Goal: Information Seeking & Learning: Learn about a topic

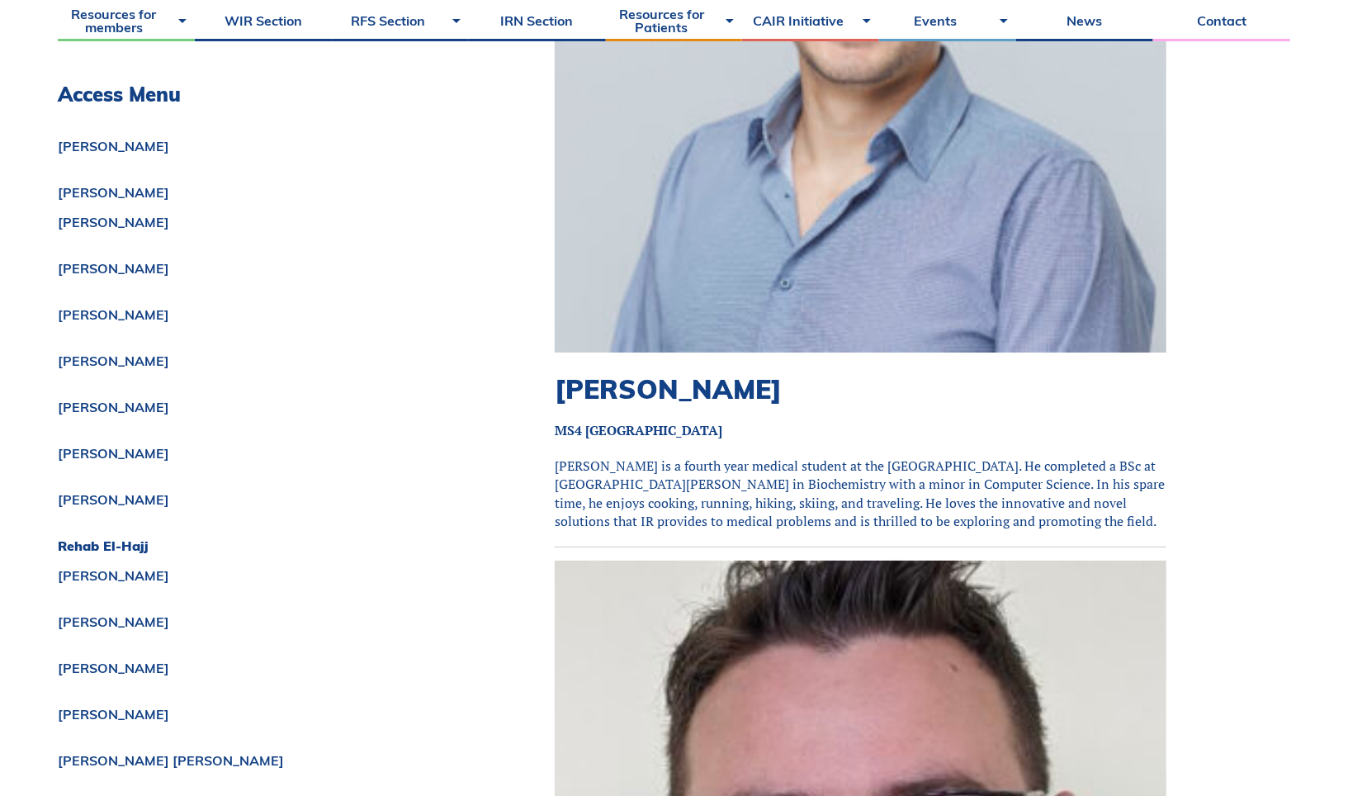
scroll to position [7003, 0]
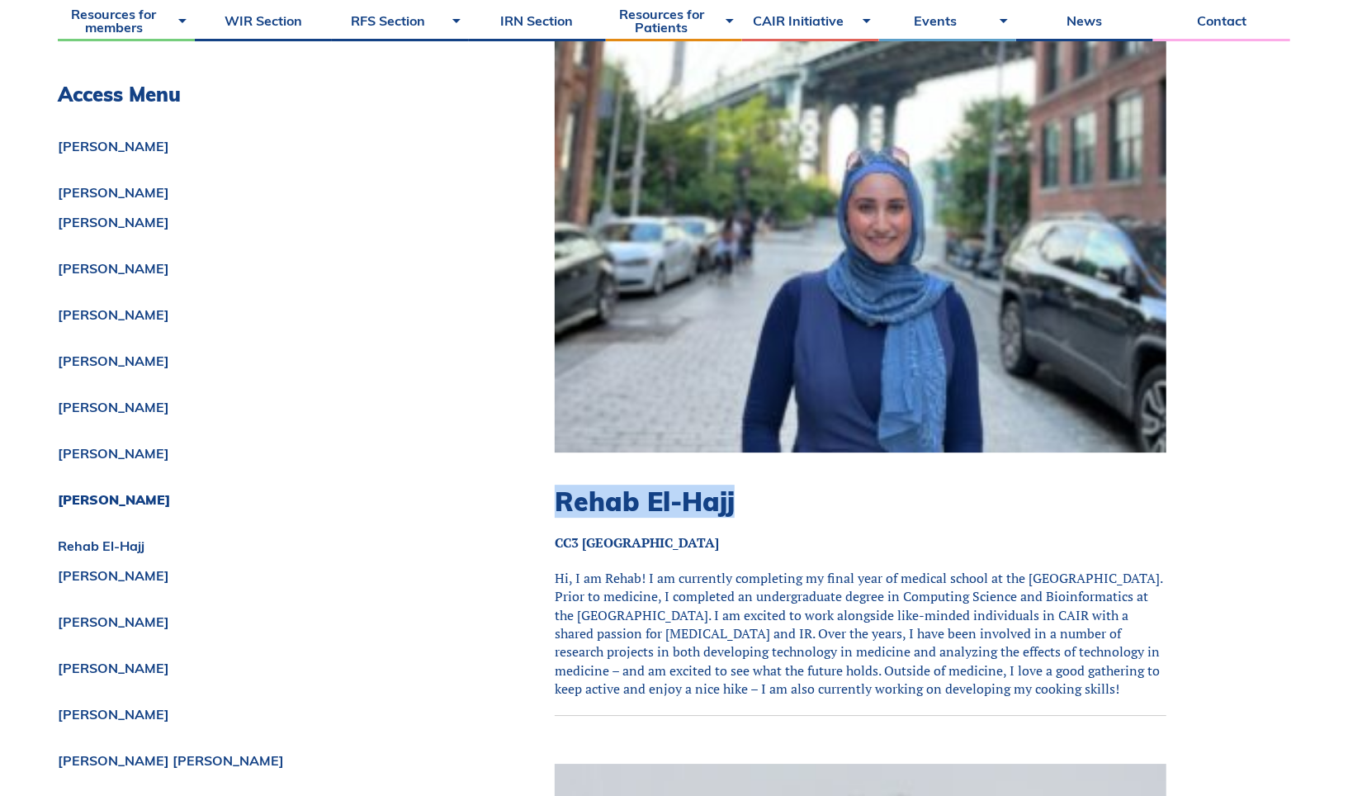
drag, startPoint x: 556, startPoint y: 447, endPoint x: 791, endPoint y: 447, distance: 234.5
click at [791, 485] on h2 "Rehab El-Hajj" at bounding box center [861, 500] width 612 height 31
copy h2 "Rehab El-Hajj"
click at [791, 485] on h2 "Rehab El-Hajj" at bounding box center [861, 500] width 612 height 31
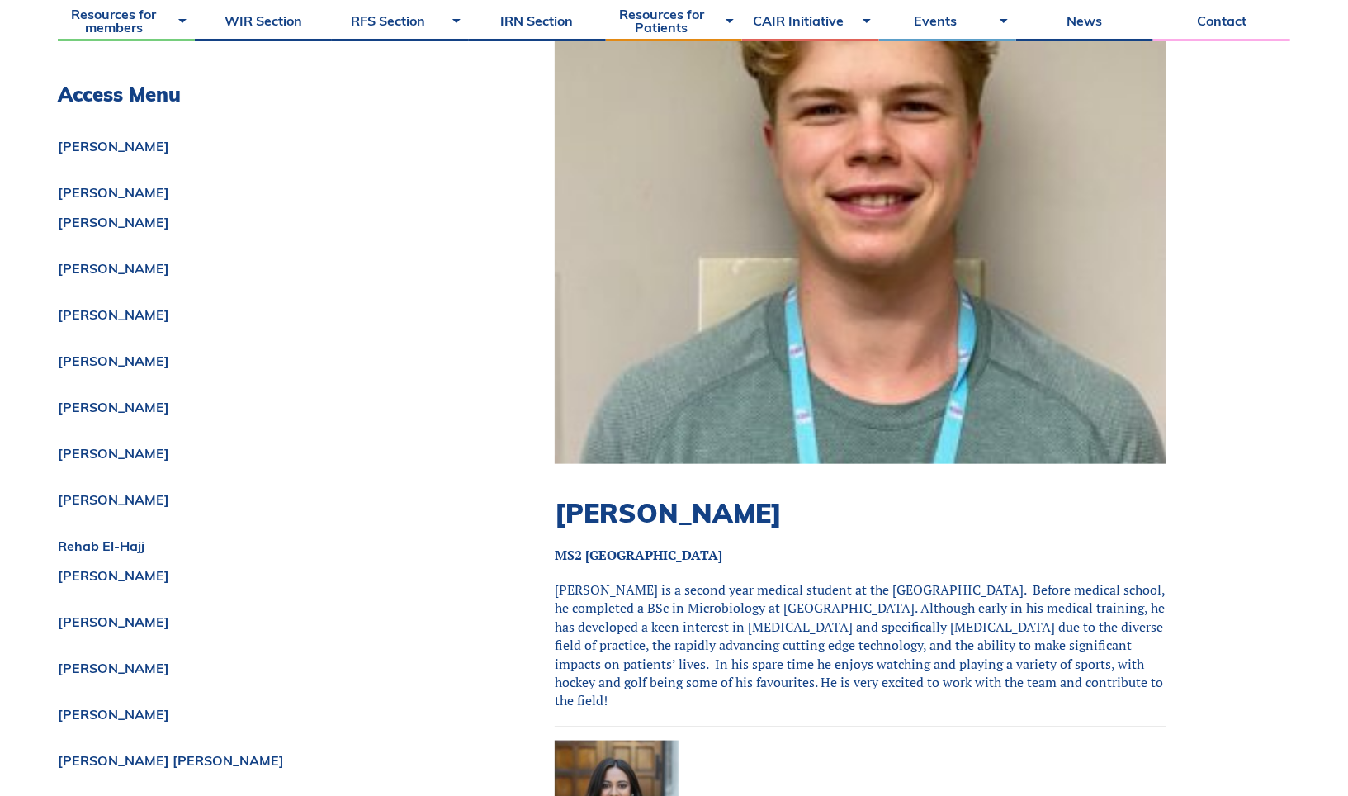
scroll to position [13098, 0]
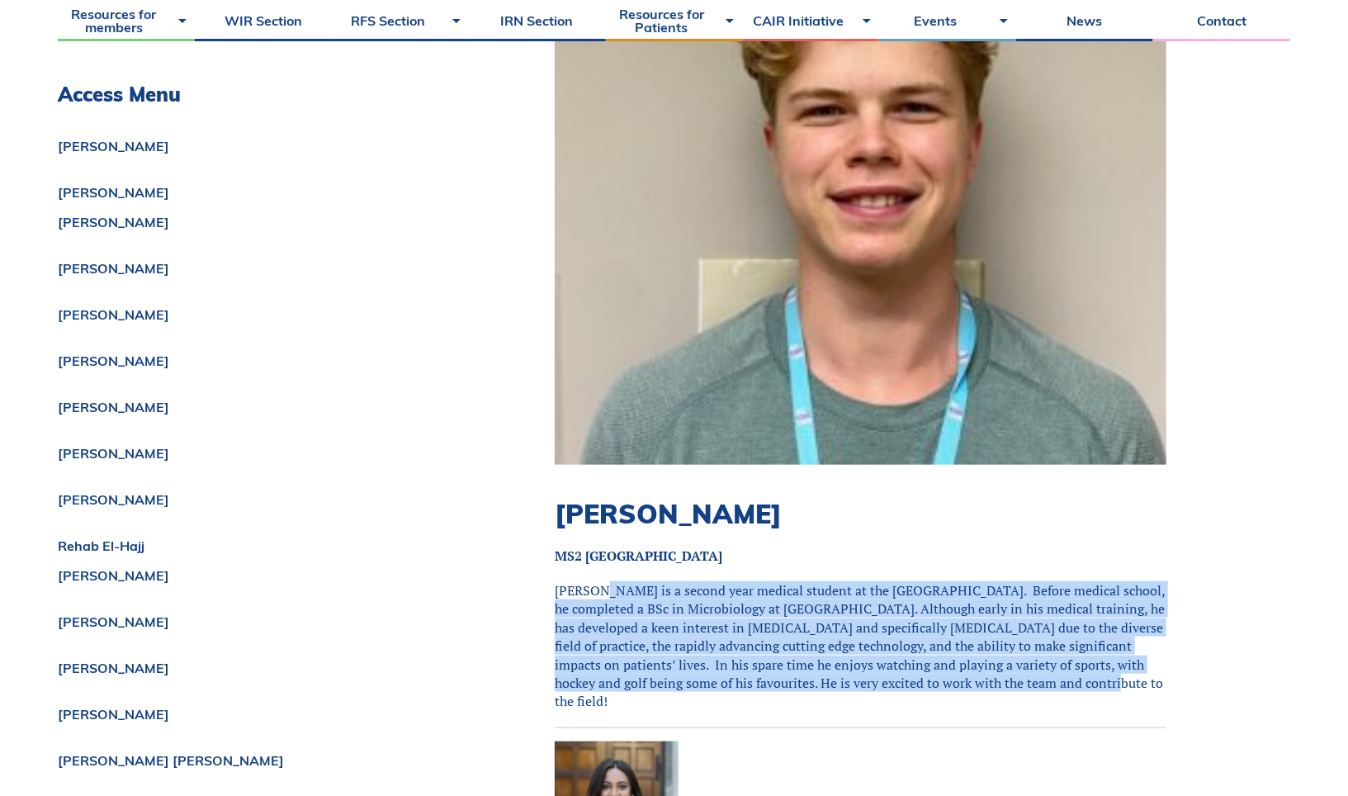
drag, startPoint x: 599, startPoint y: 519, endPoint x: 1025, endPoint y: 606, distance: 433.9
click at [1025, 606] on p "[PERSON_NAME] is a second year medical student at the [GEOGRAPHIC_DATA]. Before…" at bounding box center [861, 646] width 612 height 130
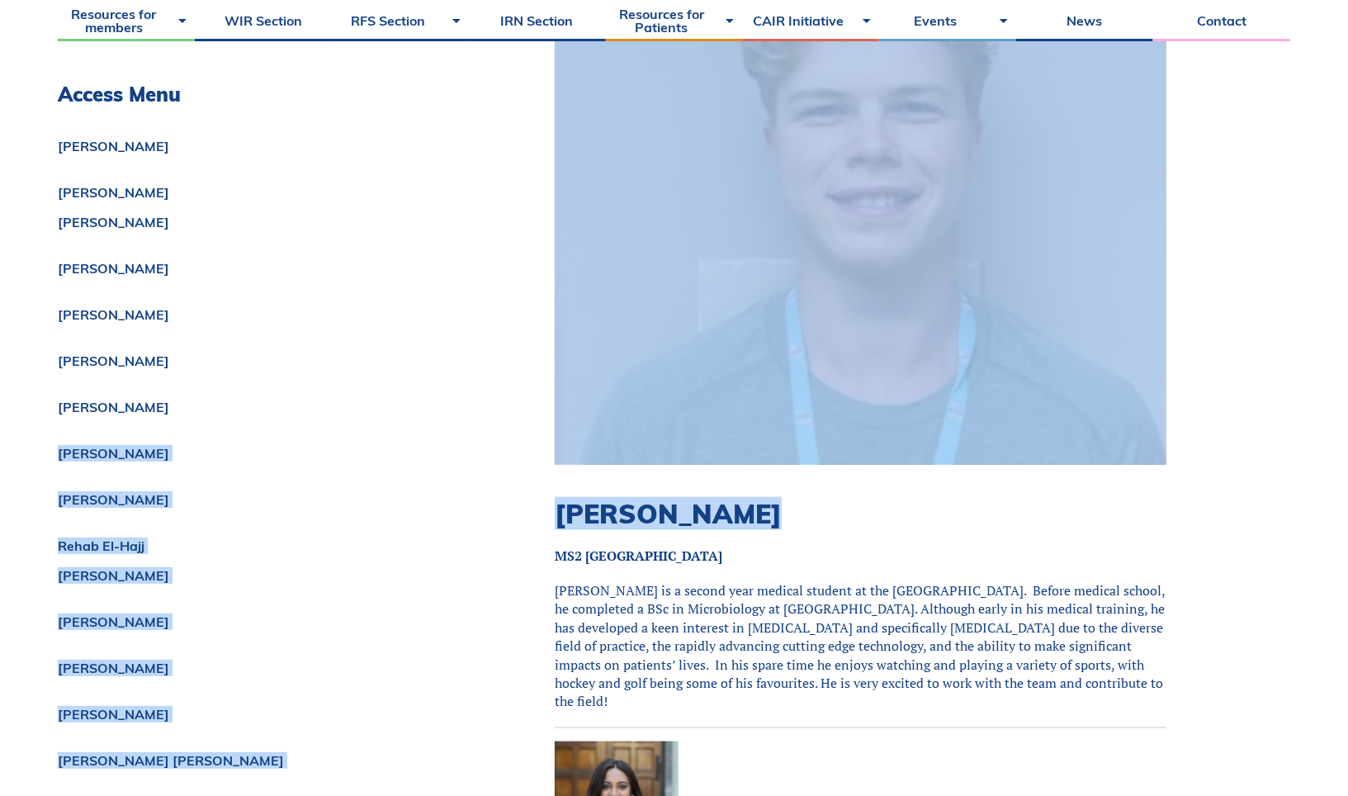
drag, startPoint x: 767, startPoint y: 441, endPoint x: 448, endPoint y: 441, distance: 318.7
click at [448, 441] on div "[PERSON_NAME] [PERSON_NAME] [PERSON_NAME] [PERSON_NAME] [PERSON_NAME] [PERSON_N…" at bounding box center [265, 630] width 414 height 1015
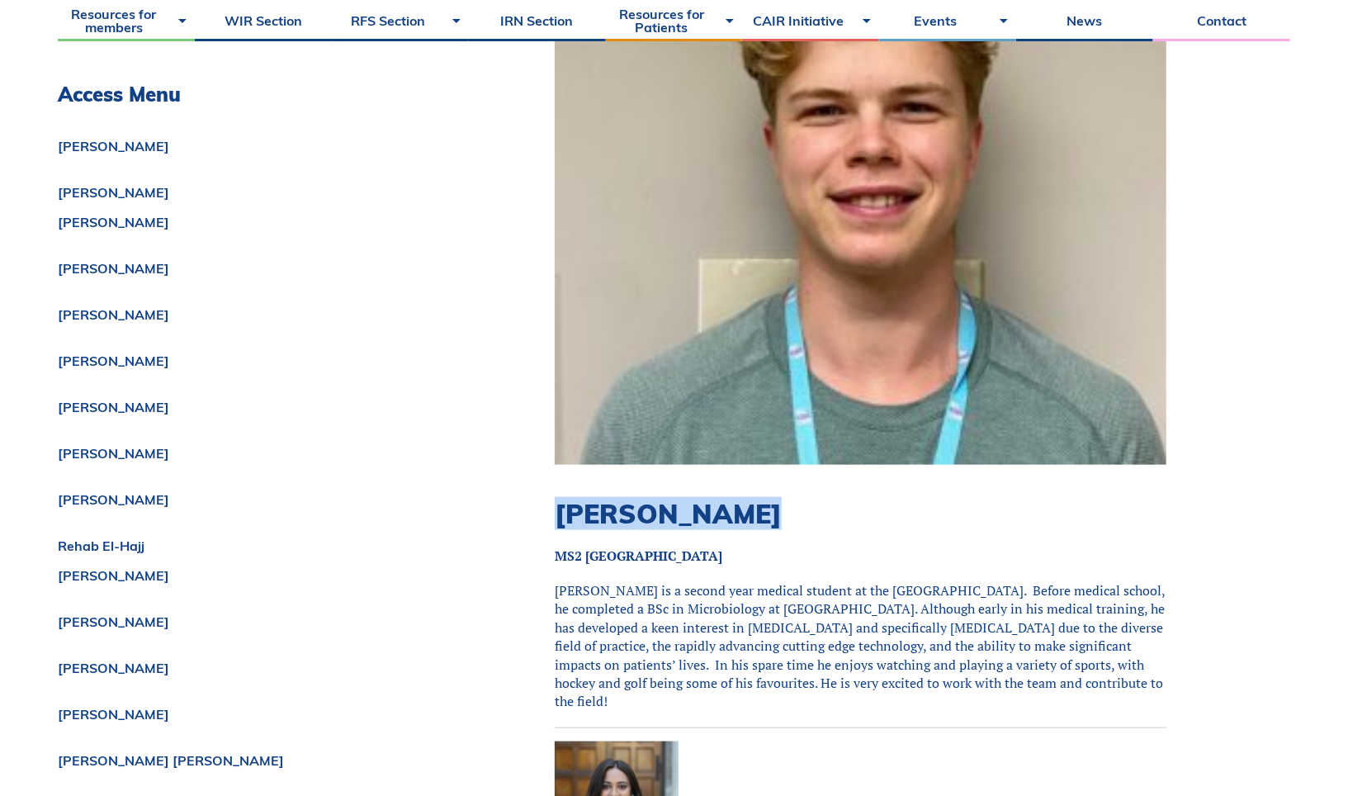
drag, startPoint x: 561, startPoint y: 457, endPoint x: 747, endPoint y: 456, distance: 186.6
click at [747, 498] on h2 "[PERSON_NAME]" at bounding box center [861, 513] width 612 height 31
copy h2 "[PERSON_NAME]"
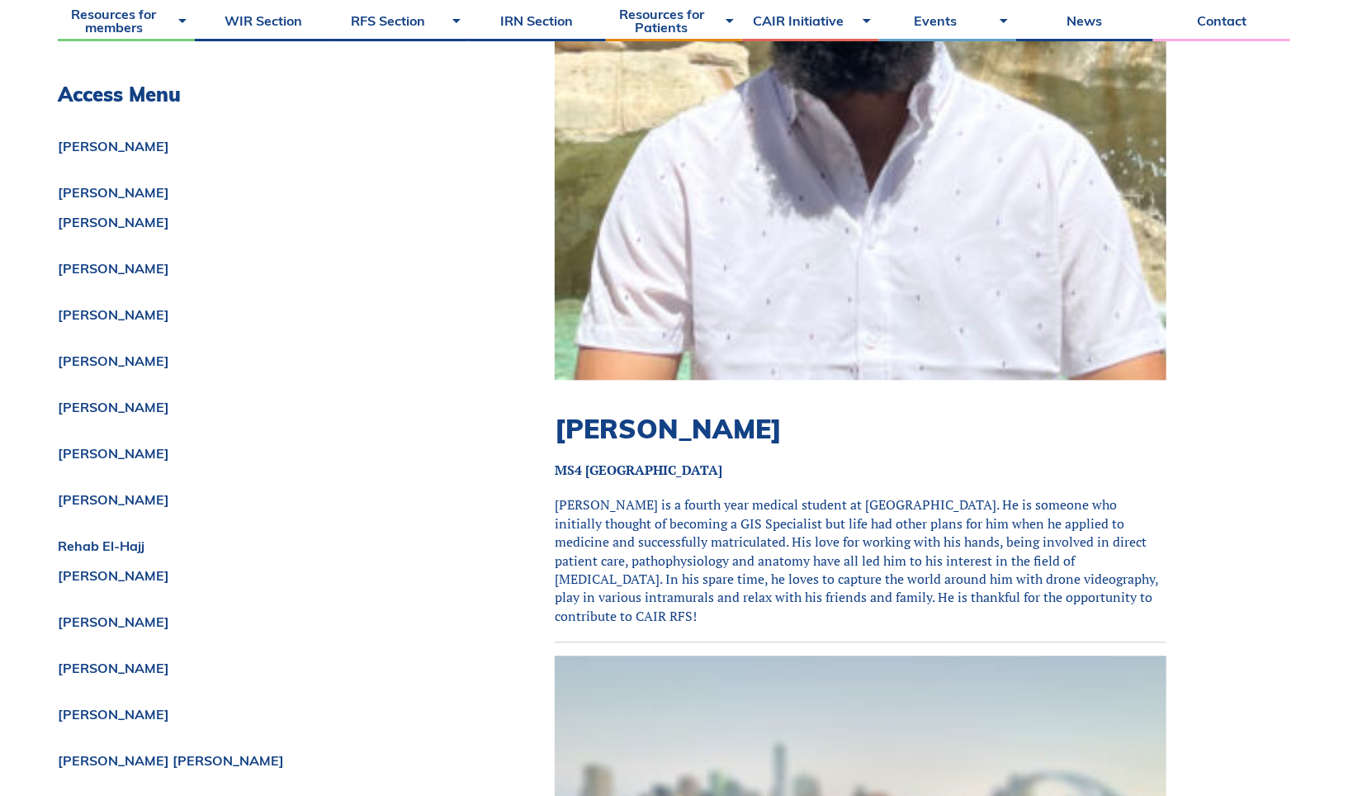
click at [730, 495] on p "[PERSON_NAME] is a fourth year medical student at [GEOGRAPHIC_DATA]. He is some…" at bounding box center [861, 560] width 612 height 130
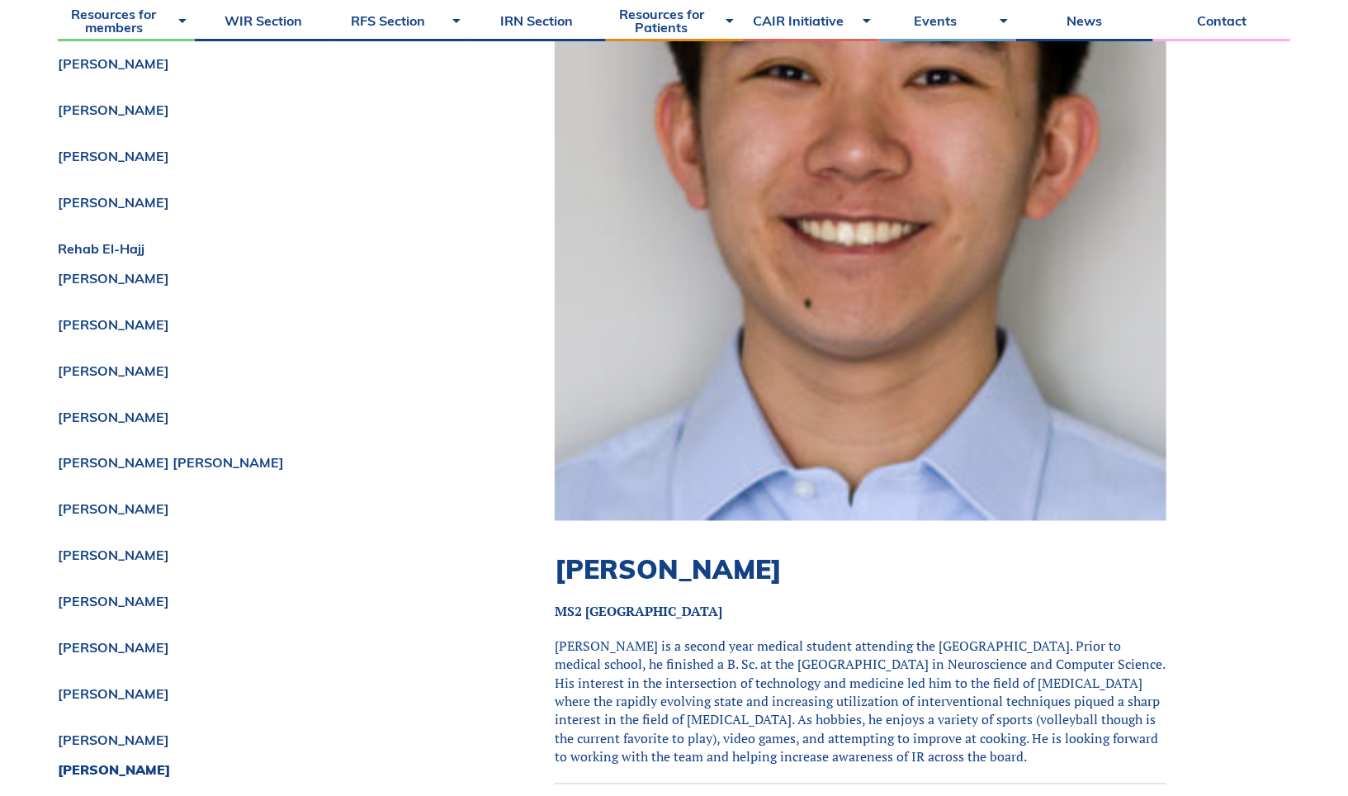
scroll to position [17925, 0]
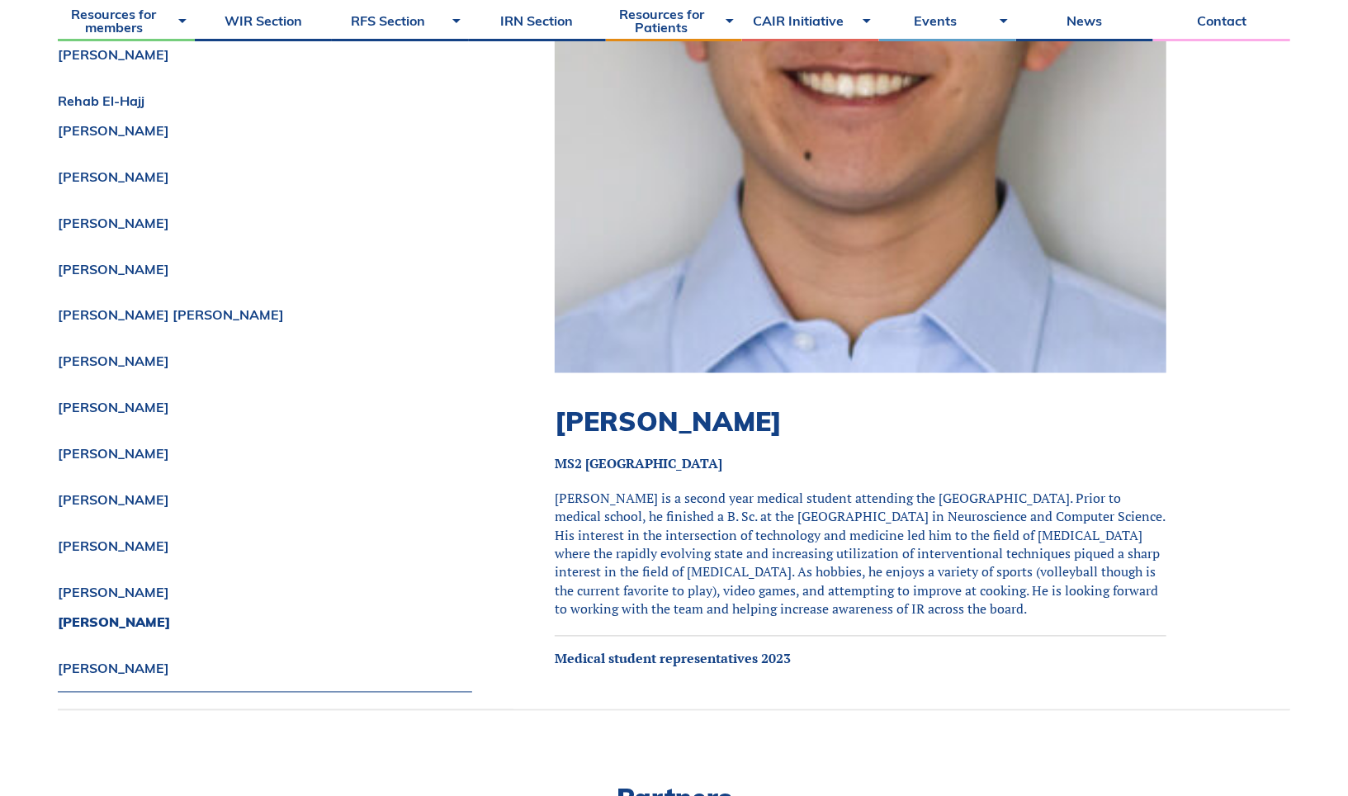
drag, startPoint x: 603, startPoint y: 380, endPoint x: 941, endPoint y: 480, distance: 352.9
click at [941, 490] on p "[PERSON_NAME] is a second year medical student attending the [GEOGRAPHIC_DATA].…" at bounding box center [861, 555] width 612 height 130
drag, startPoint x: 941, startPoint y: 480, endPoint x: 604, endPoint y: 372, distance: 353.5
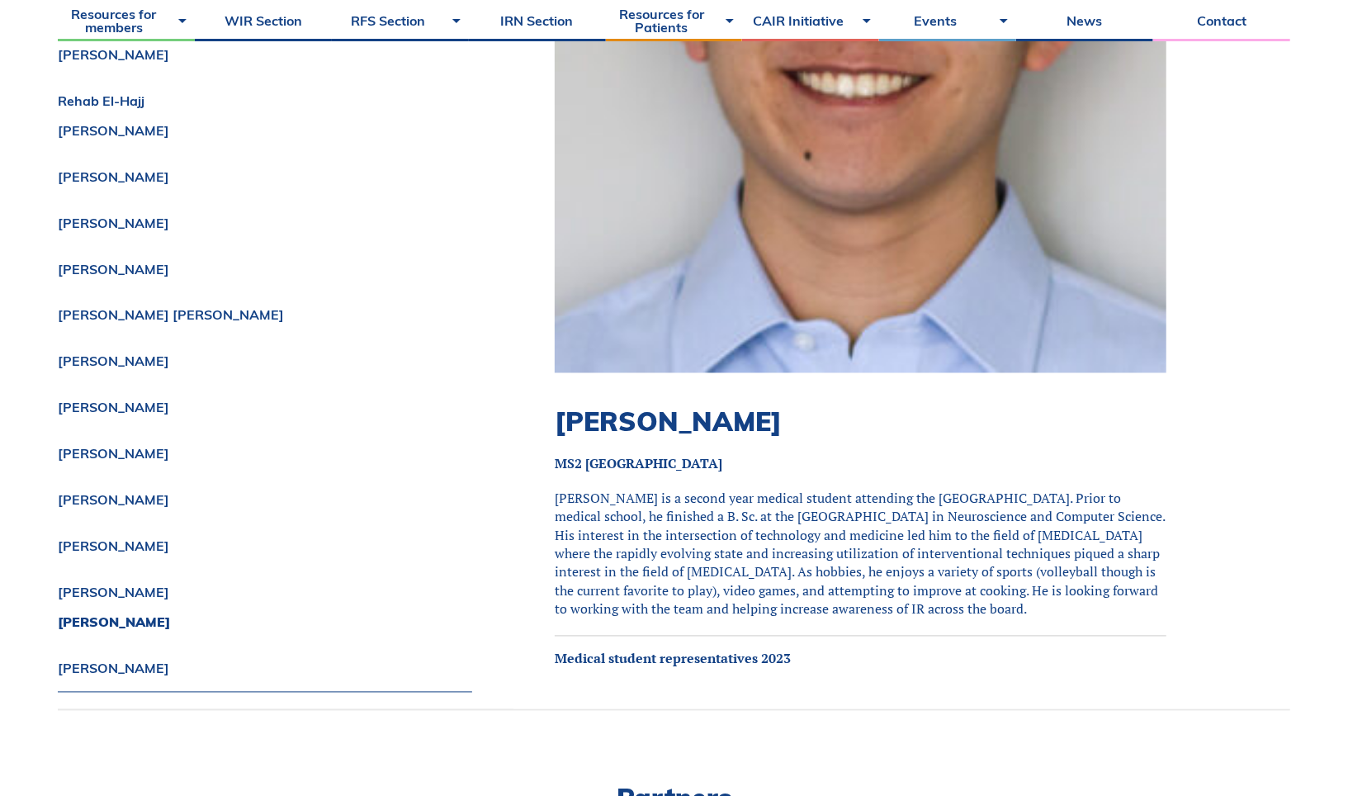
click at [604, 490] on p "[PERSON_NAME] is a second year medical student attending the [GEOGRAPHIC_DATA].…" at bounding box center [861, 555] width 612 height 130
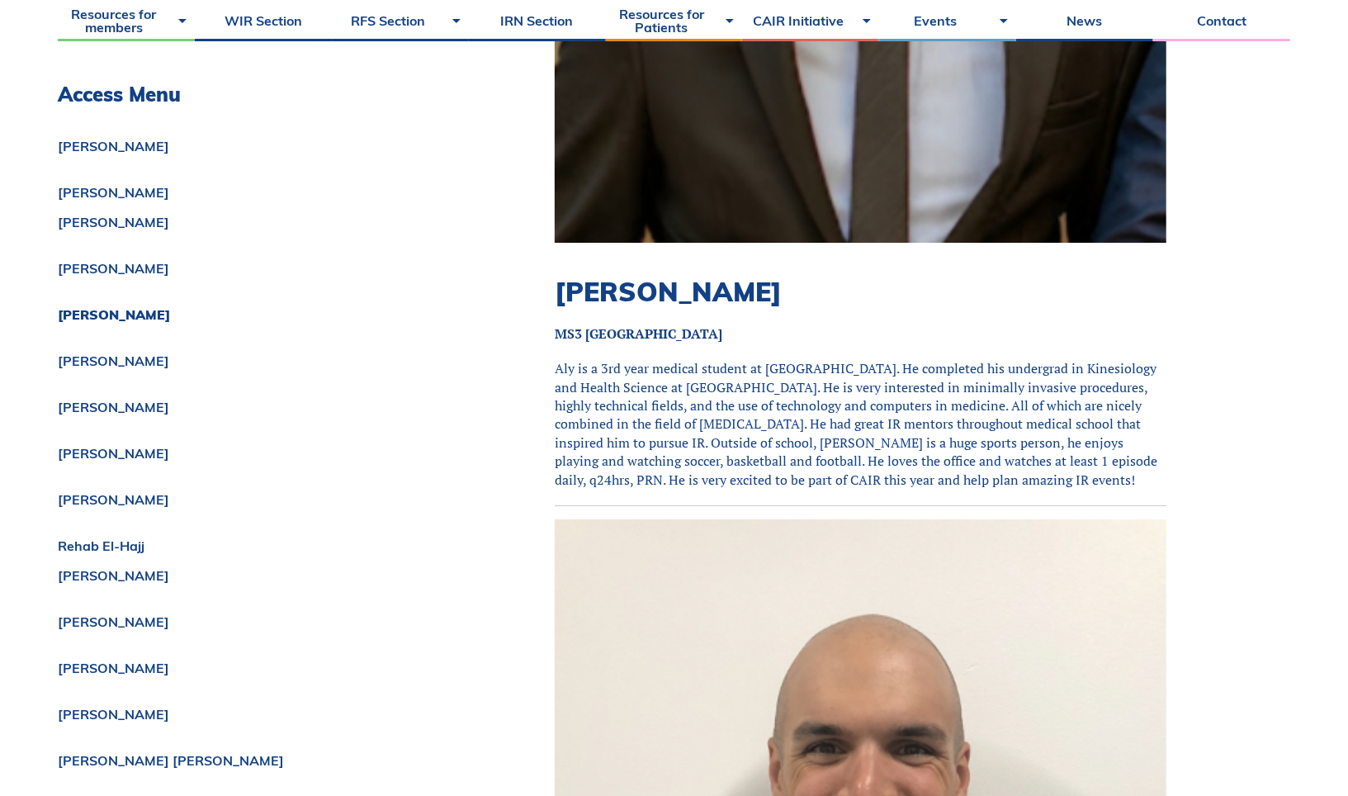
scroll to position [2938, 0]
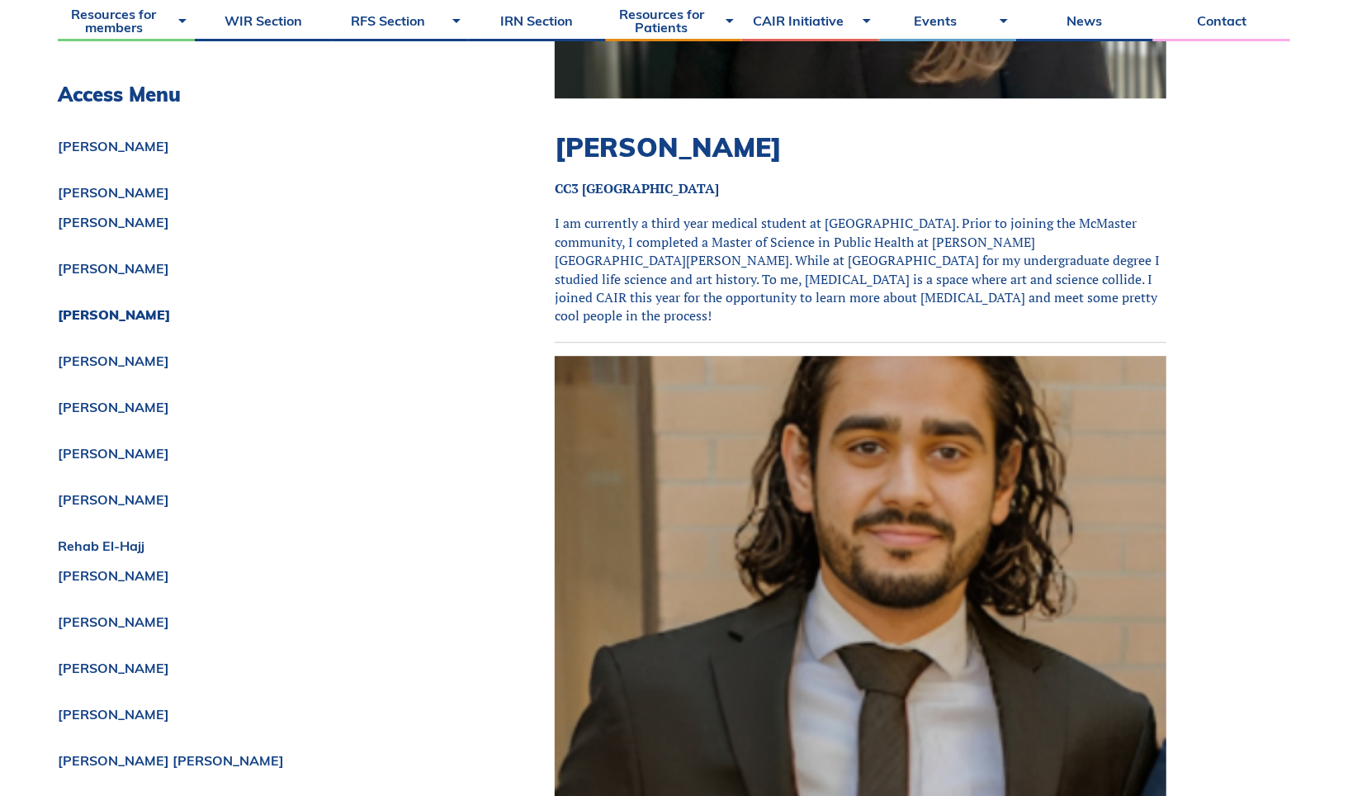
click at [831, 286] on p "I am currently a third year medical student at [GEOGRAPHIC_DATA]. Prior to join…" at bounding box center [861, 269] width 612 height 111
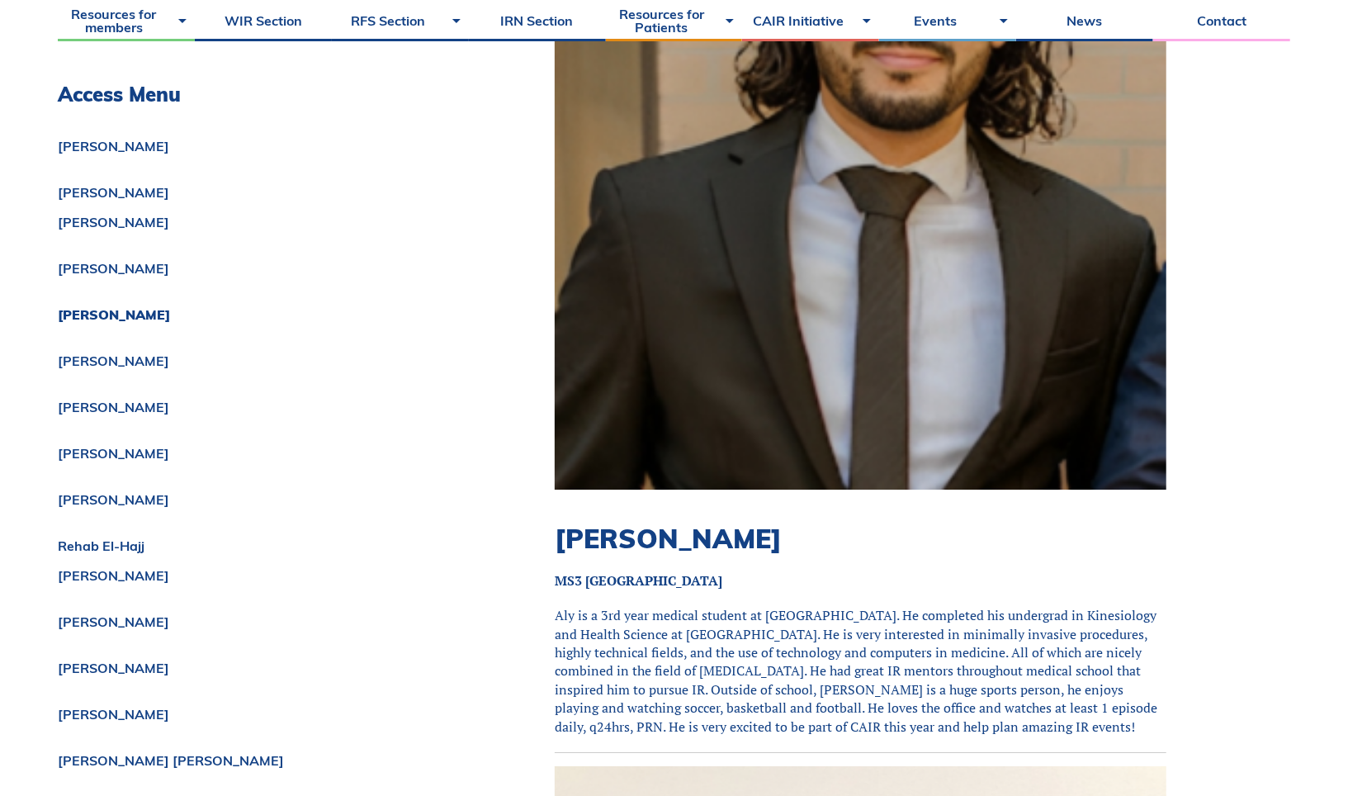
scroll to position [3603, 0]
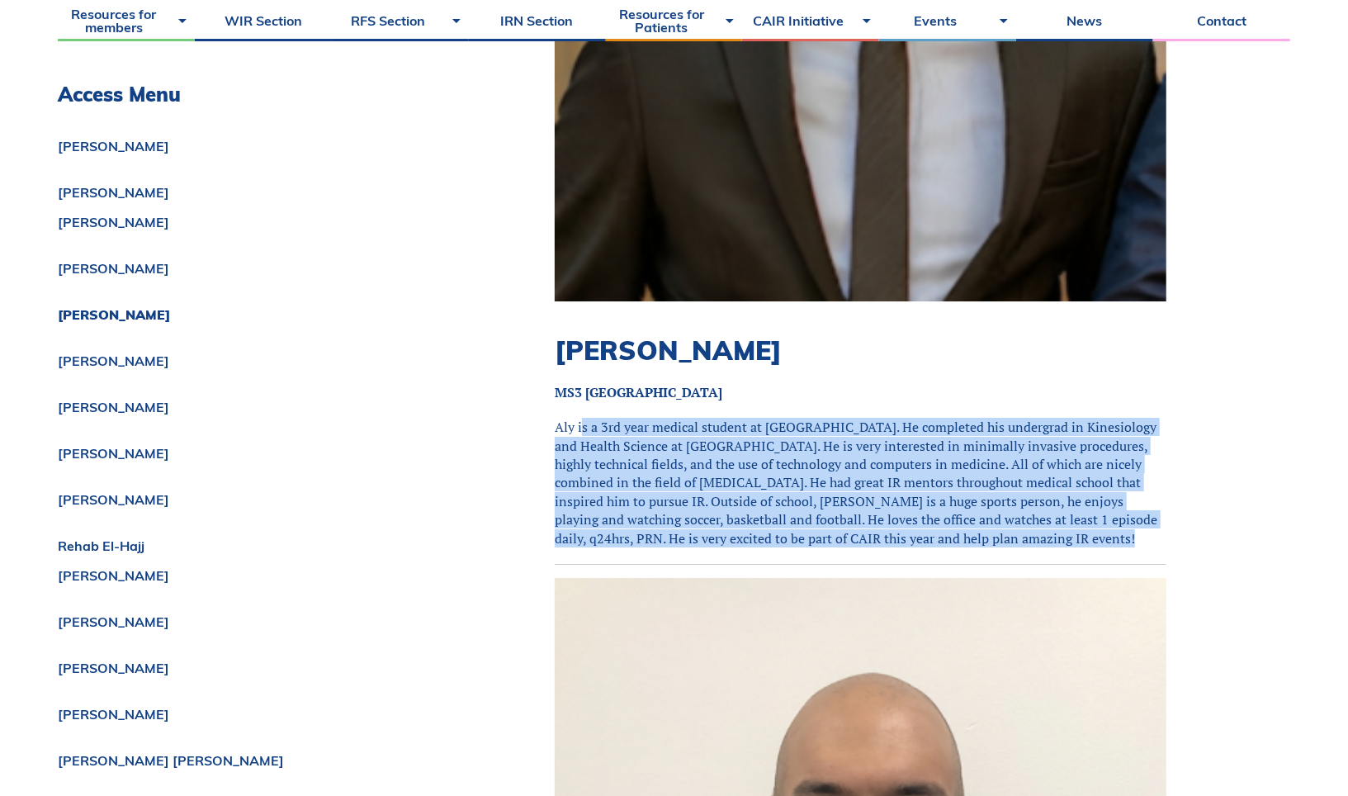
drag, startPoint x: 584, startPoint y: 413, endPoint x: 973, endPoint y: 539, distance: 409.7
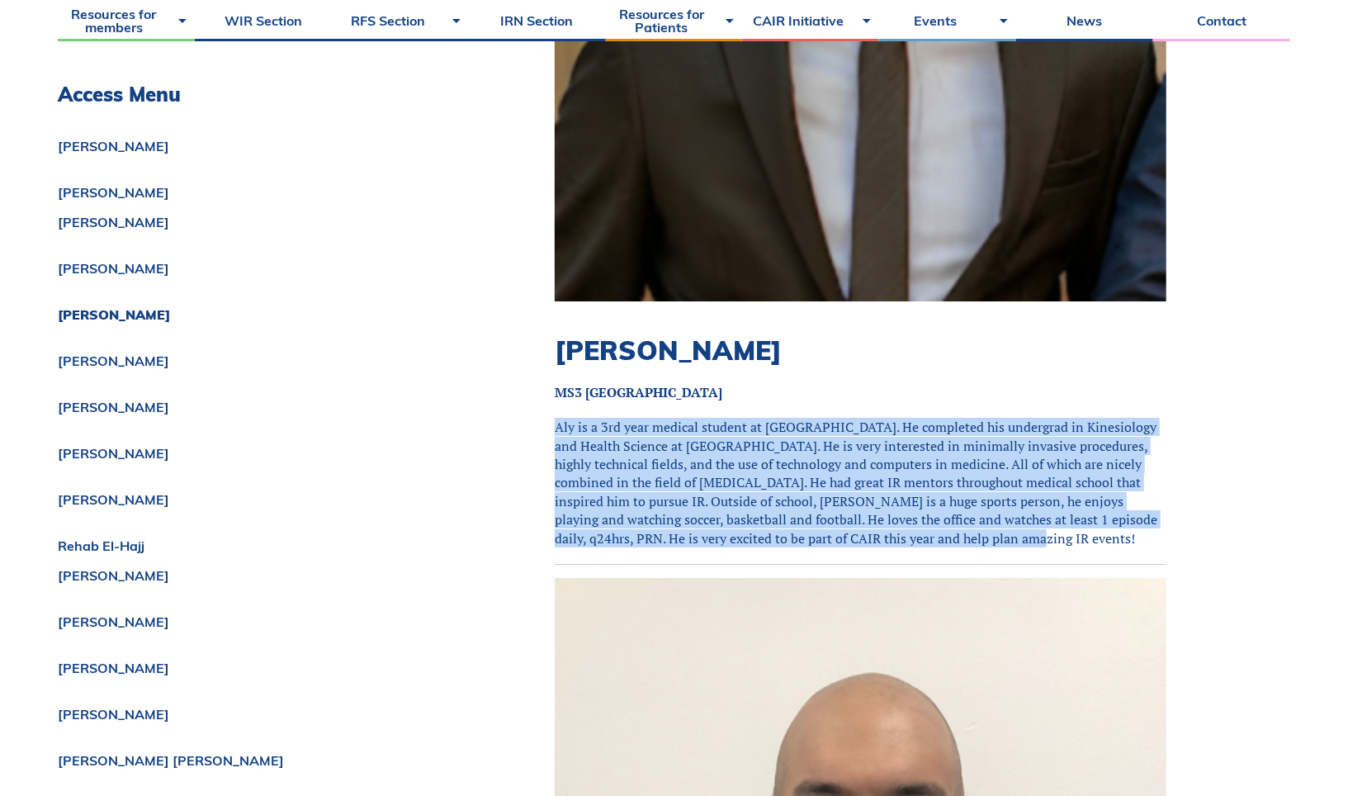
drag, startPoint x: 998, startPoint y: 518, endPoint x: 595, endPoint y: 398, distance: 420.6
drag, startPoint x: 612, startPoint y: 406, endPoint x: 1067, endPoint y: 514, distance: 467.4
click at [1067, 513] on p "Aly is a 3rd year medical student at [GEOGRAPHIC_DATA]. He completed his underg…" at bounding box center [861, 483] width 612 height 130
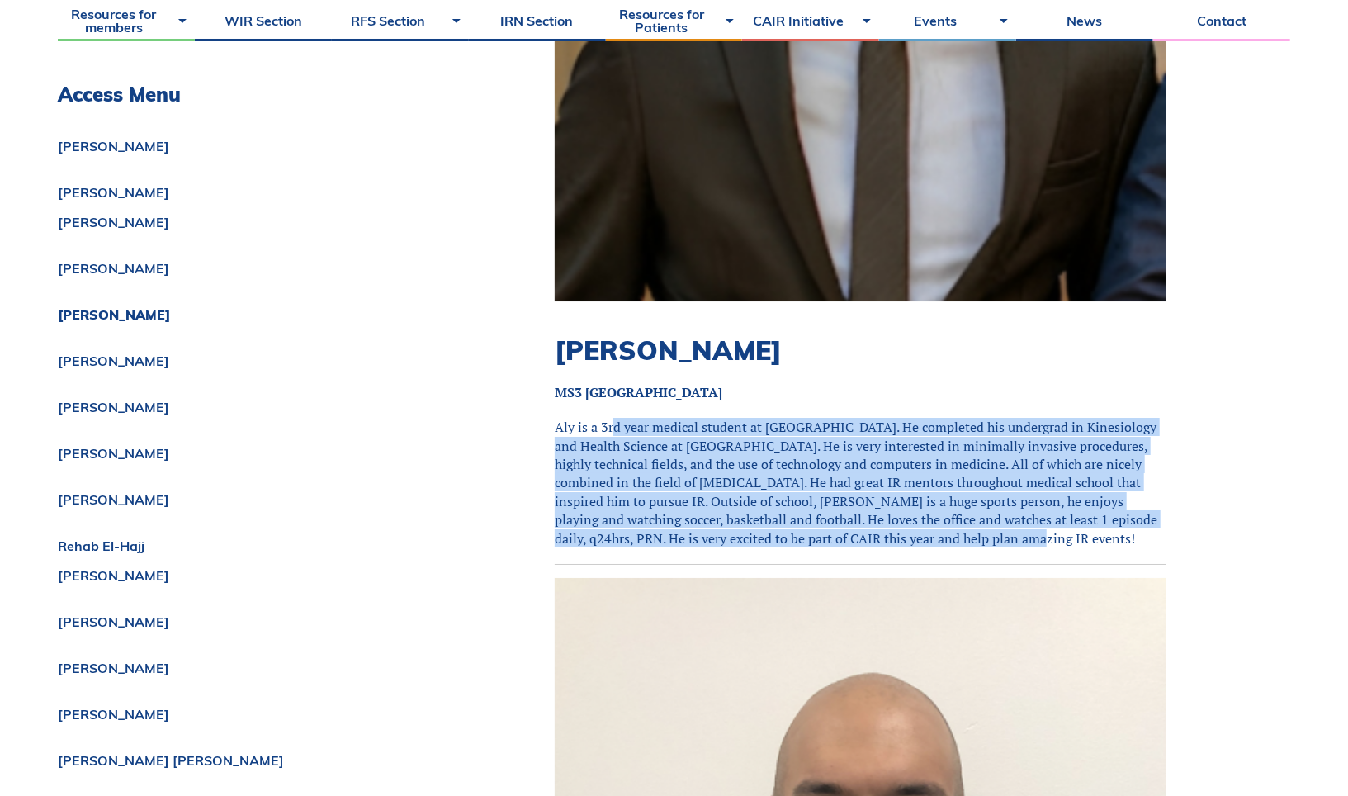
click at [1067, 514] on p "Aly is a 3rd year medical student at [GEOGRAPHIC_DATA]. He completed his underg…" at bounding box center [861, 483] width 612 height 130
drag, startPoint x: 1085, startPoint y: 516, endPoint x: 695, endPoint y: 404, distance: 405.6
click at [695, 418] on p "Aly is a 3rd year medical student at [GEOGRAPHIC_DATA]. He completed his underg…" at bounding box center [861, 483] width 612 height 130
drag, startPoint x: 624, startPoint y: 417, endPoint x: 1035, endPoint y: 528, distance: 425.8
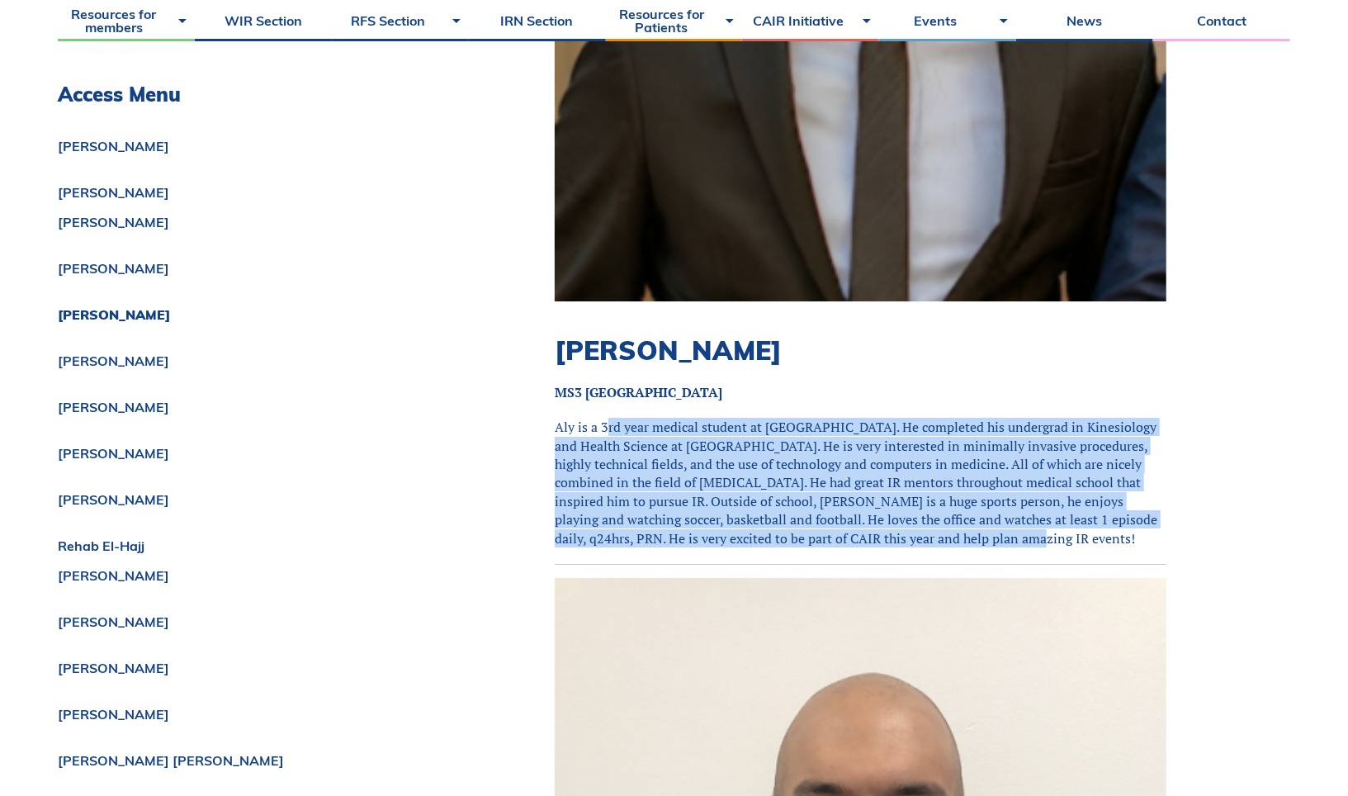
click at [1035, 528] on p "Aly is a 3rd year medical student at [GEOGRAPHIC_DATA]. He completed his underg…" at bounding box center [861, 483] width 612 height 130
drag, startPoint x: 1035, startPoint y: 528, endPoint x: 571, endPoint y: 407, distance: 480.2
click at [571, 418] on p "Aly is a 3rd year medical student at [GEOGRAPHIC_DATA]. He completed his underg…" at bounding box center [861, 483] width 612 height 130
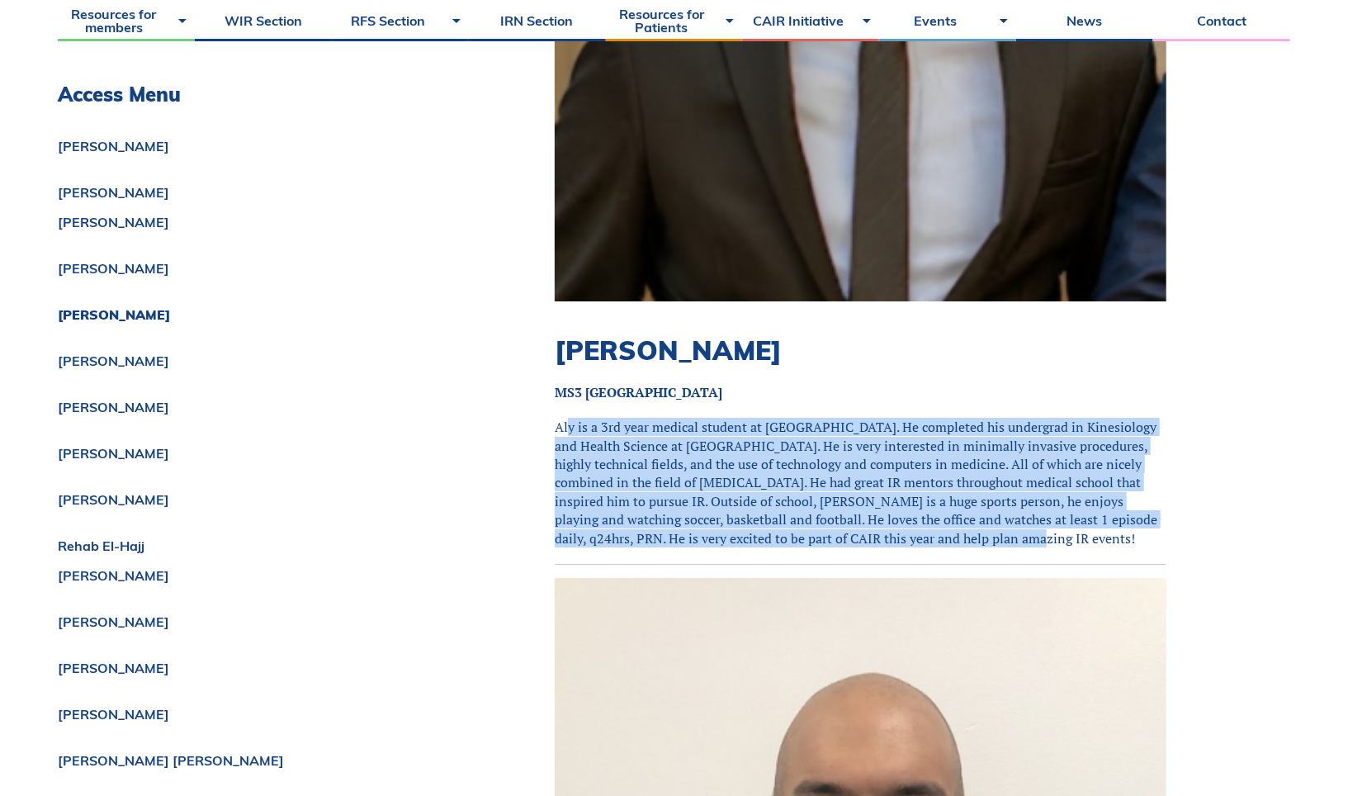
drag, startPoint x: 571, startPoint y: 407, endPoint x: 995, endPoint y: 522, distance: 439.6
click at [995, 522] on p "Aly is a 3rd year medical student at [GEOGRAPHIC_DATA]. He completed his underg…" at bounding box center [861, 483] width 612 height 130
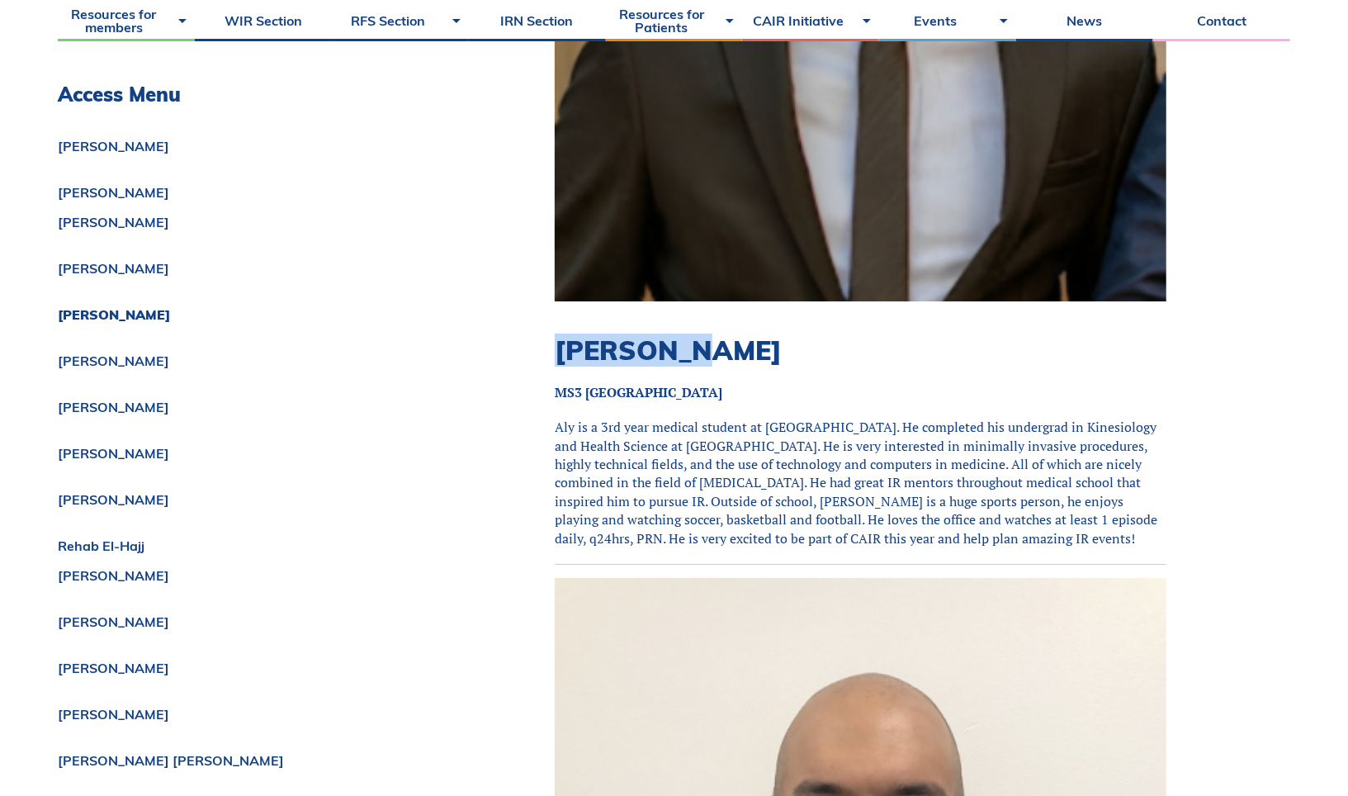
drag, startPoint x: 724, startPoint y: 328, endPoint x: 538, endPoint y: 328, distance: 185.8
copy h2 "[PERSON_NAME]"
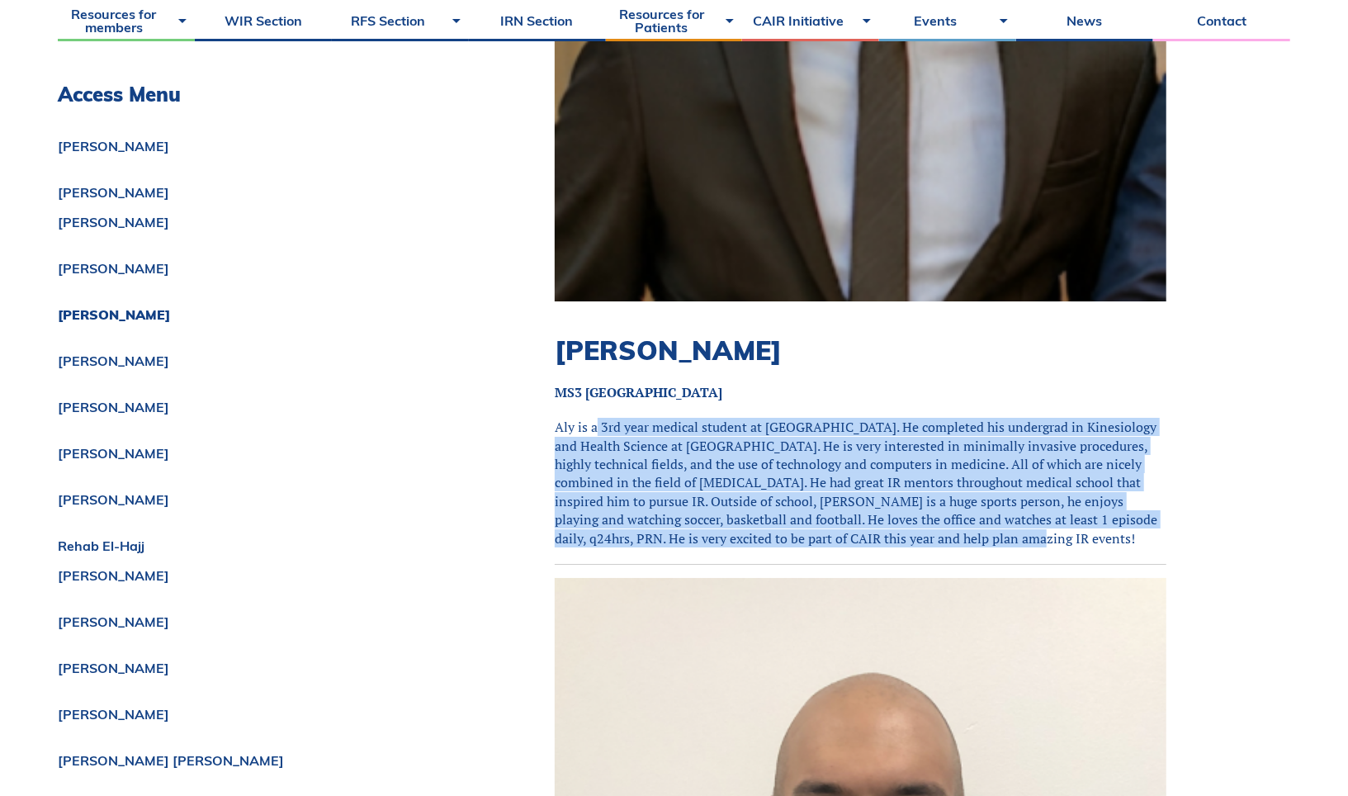
drag, startPoint x: 1007, startPoint y: 523, endPoint x: 594, endPoint y: 408, distance: 428.5
click at [594, 418] on p "Aly is a 3rd year medical student at [GEOGRAPHIC_DATA]. He completed his underg…" at bounding box center [861, 483] width 612 height 130
drag, startPoint x: 594, startPoint y: 408, endPoint x: 983, endPoint y: 542, distance: 410.5
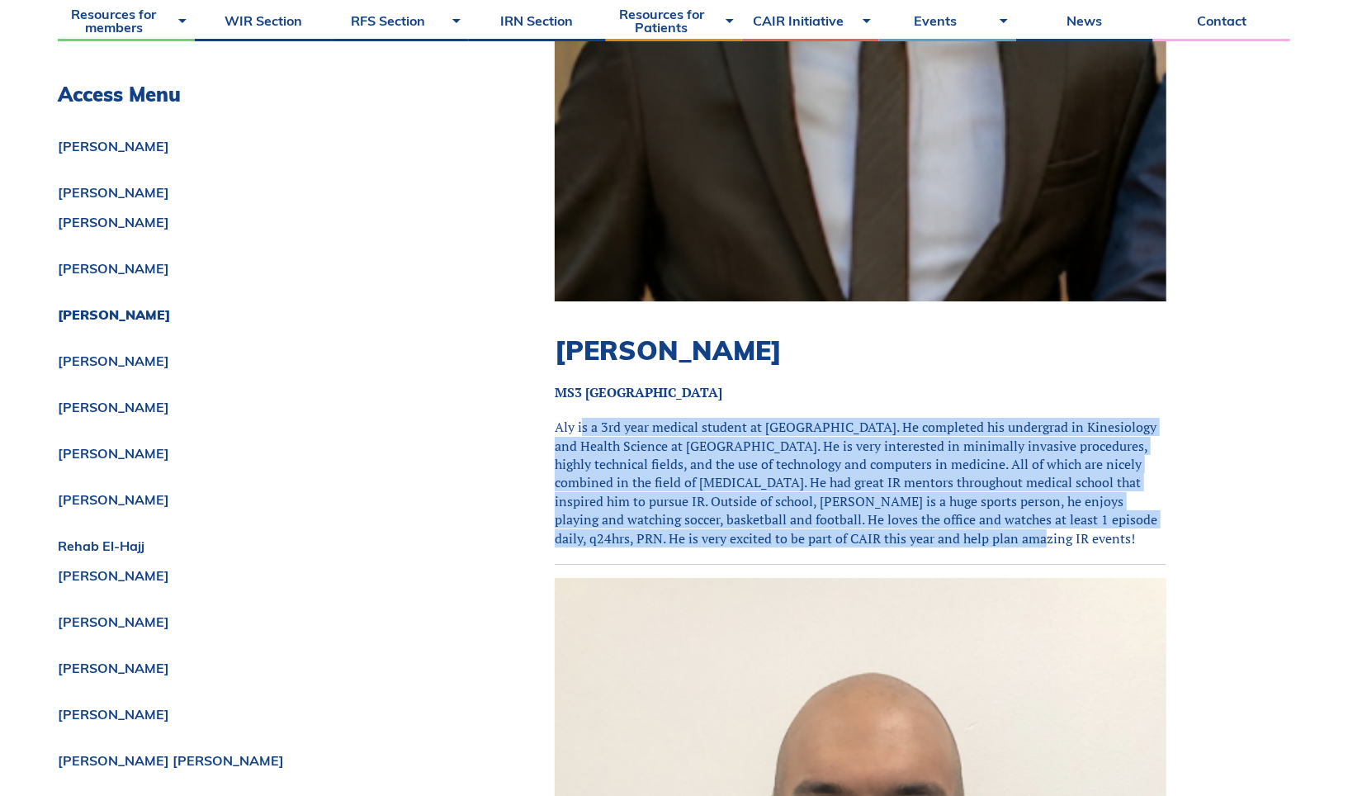
drag, startPoint x: 1012, startPoint y: 525, endPoint x: 583, endPoint y: 418, distance: 442.5
click at [583, 418] on p "Aly is a 3rd year medical student at [GEOGRAPHIC_DATA]. He completed his underg…" at bounding box center [861, 483] width 612 height 130
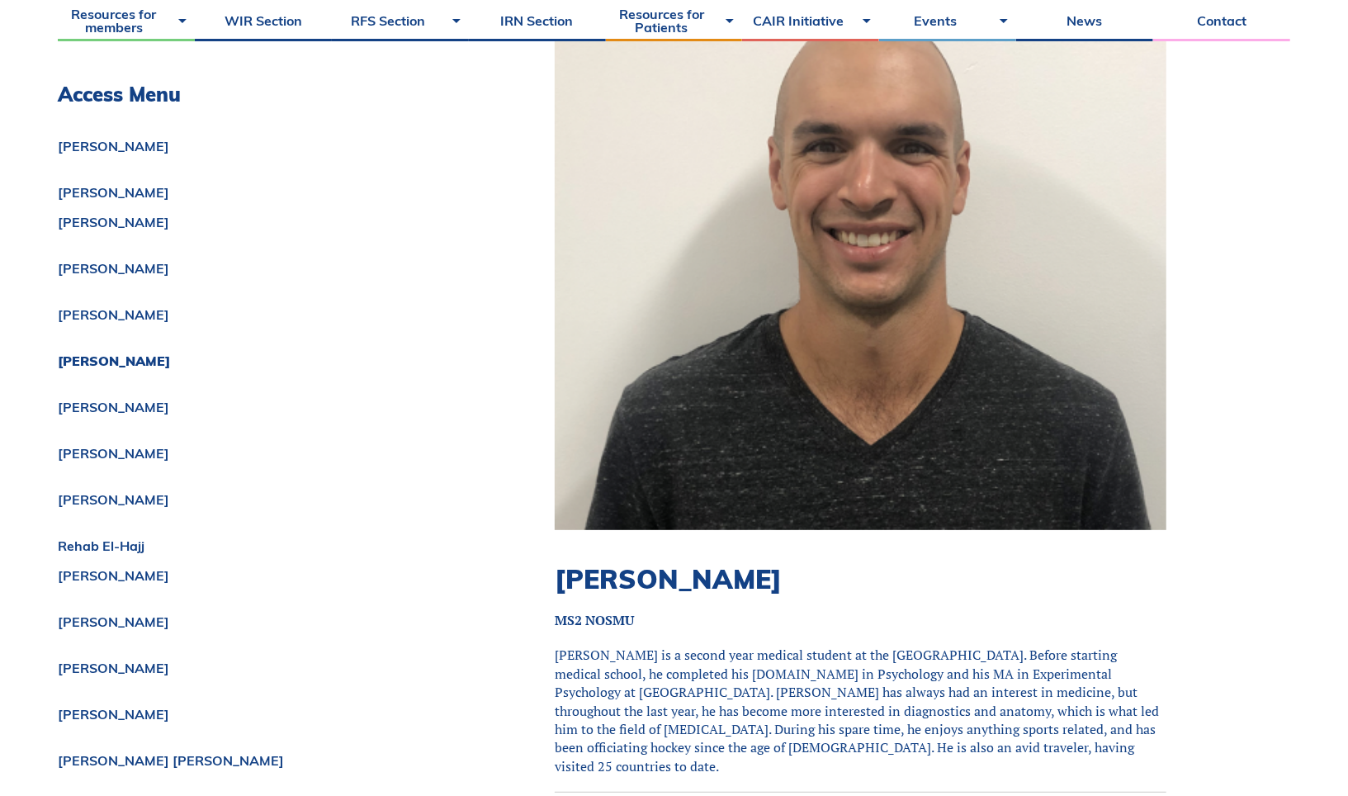
scroll to position [4617, 0]
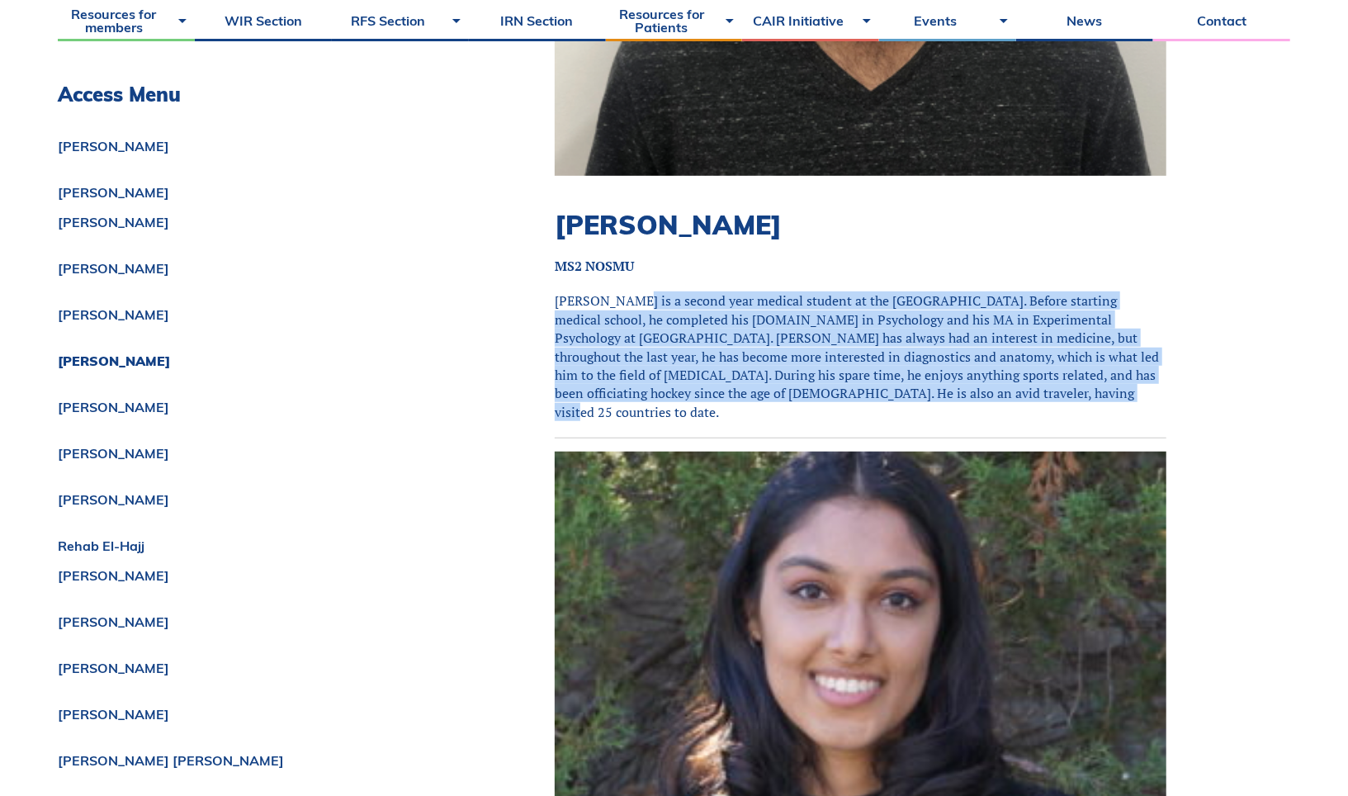
drag, startPoint x: 623, startPoint y: 285, endPoint x: 961, endPoint y: 377, distance: 350.1
click at [961, 377] on p "[PERSON_NAME] is a second year medical student at the [GEOGRAPHIC_DATA]. Before…" at bounding box center [861, 356] width 612 height 130
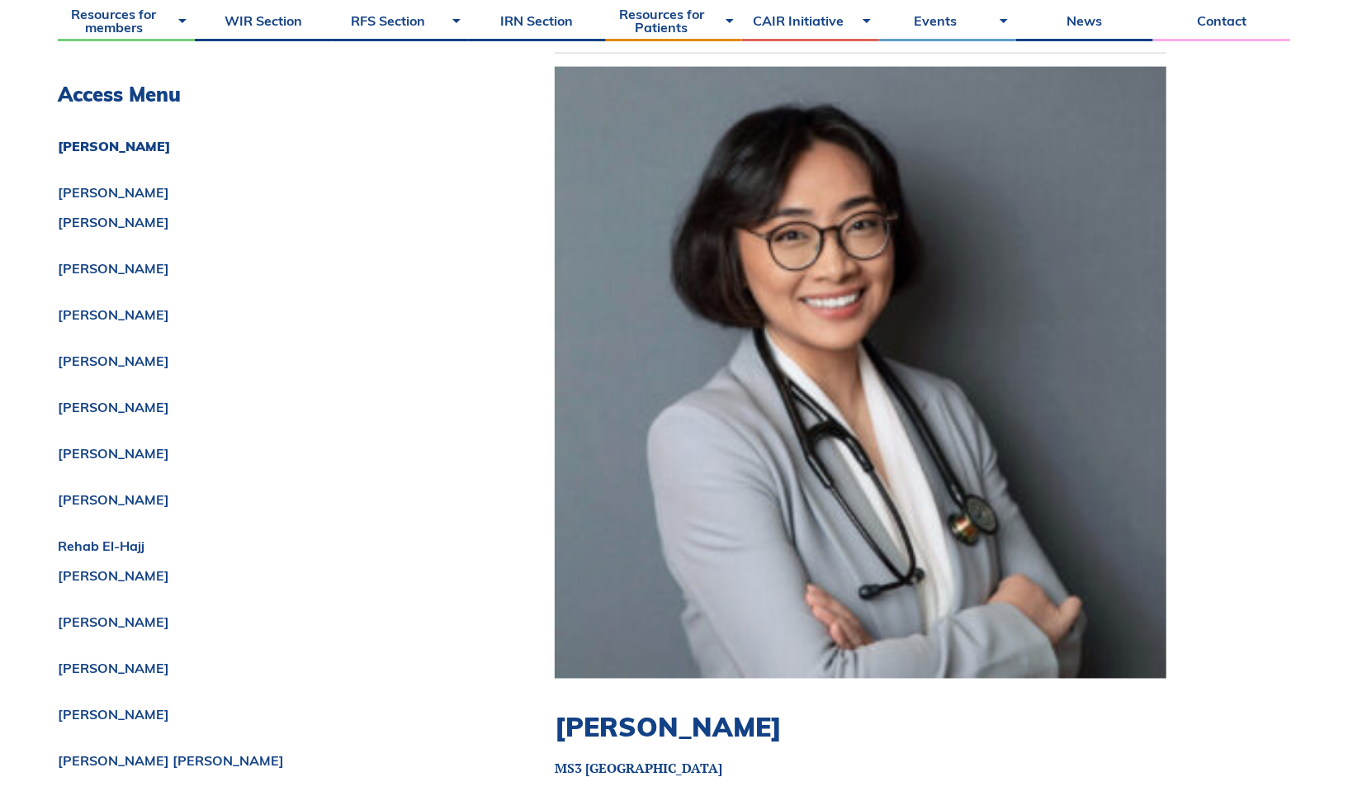
scroll to position [525, 0]
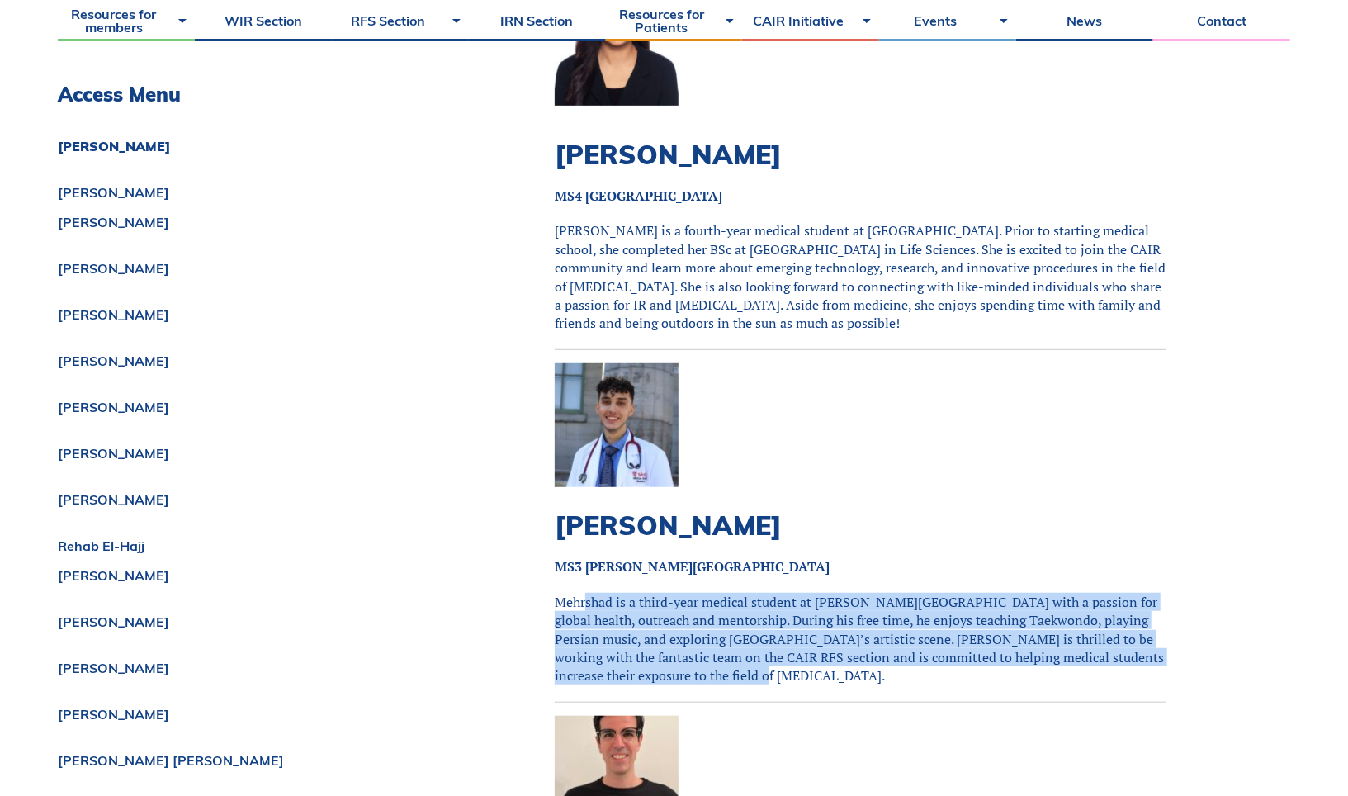
drag, startPoint x: 782, startPoint y: 677, endPoint x: 589, endPoint y: 599, distance: 208.2
click at [589, 599] on p "Mehrshad is a third-year medical student at [PERSON_NAME][GEOGRAPHIC_DATA] with…" at bounding box center [861, 639] width 612 height 92
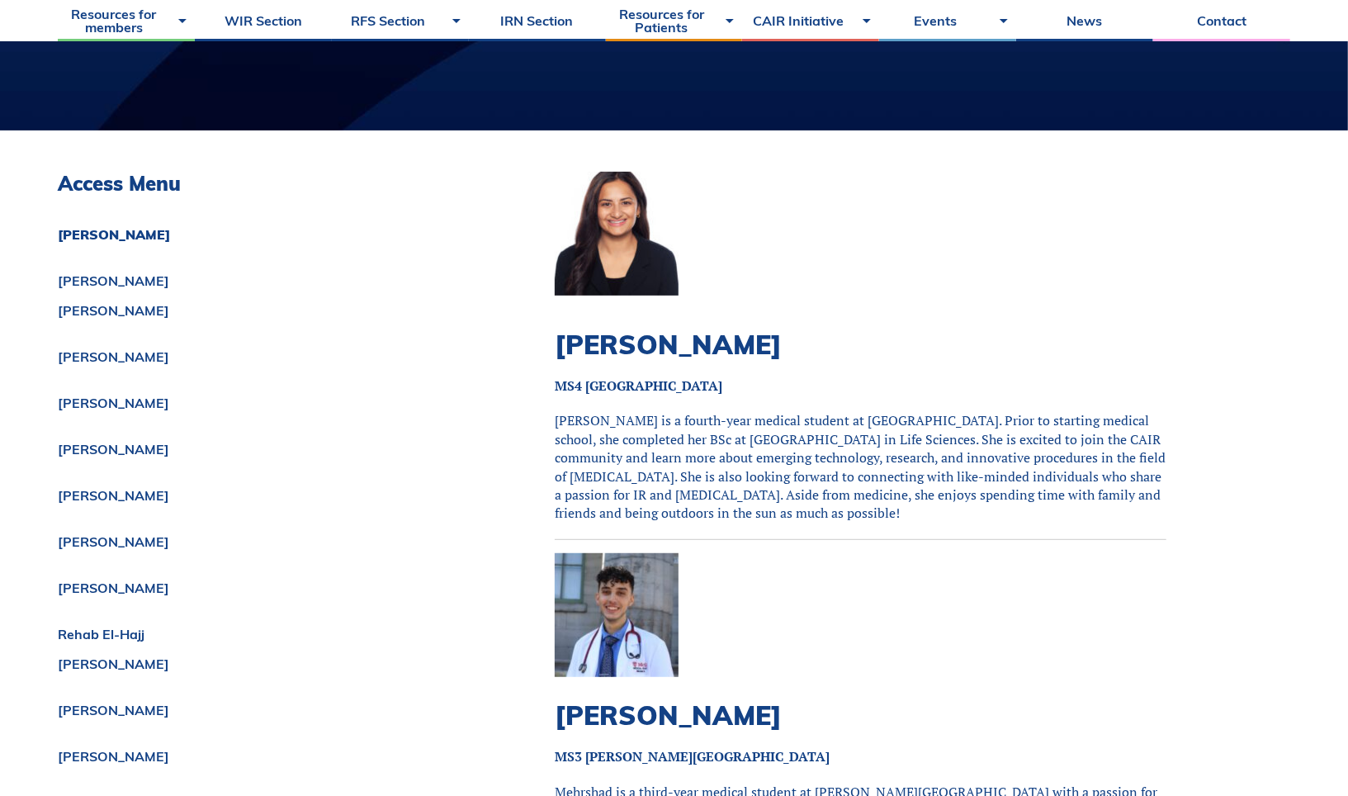
scroll to position [0, 0]
